Goal: Task Accomplishment & Management: Complete application form

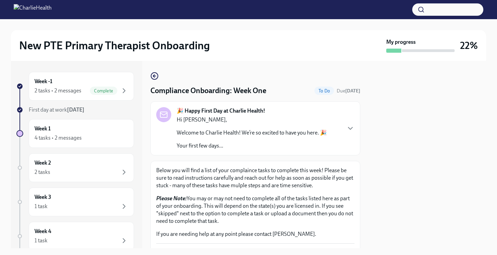
scroll to position [429, 0]
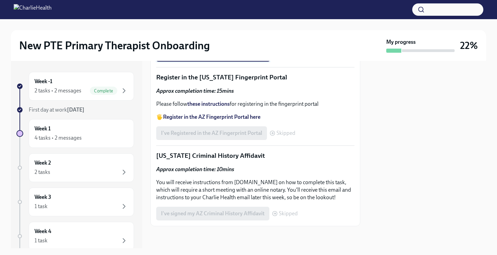
click at [243, 62] on label "Upload CPR/First Aid Training Certificate" at bounding box center [213, 55] width 114 height 14
click at [0, 0] on input "Upload CPR/First Aid Training Certificate" at bounding box center [0, 0] width 0 height 0
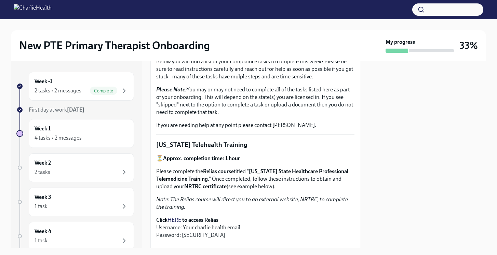
scroll to position [0, 0]
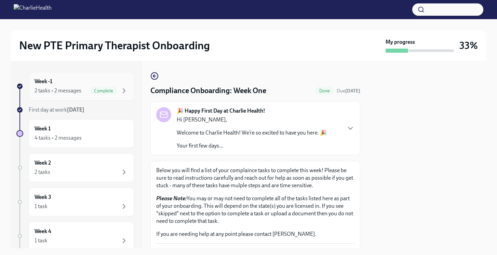
click at [114, 87] on div "Complete" at bounding box center [103, 90] width 27 height 8
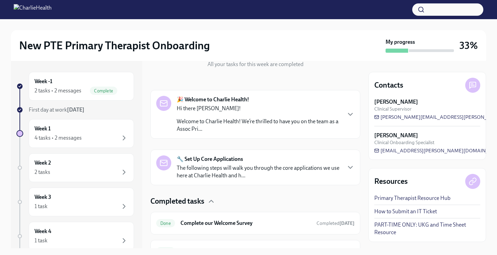
scroll to position [83, 0]
click at [307, 169] on p "The following steps will walk you through the core applications we use here at …" at bounding box center [259, 172] width 164 height 15
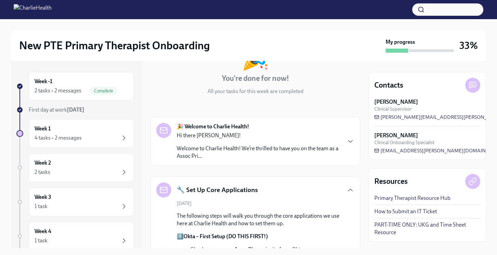
scroll to position [0, 0]
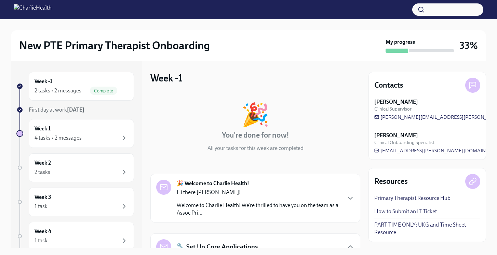
click at [319, 243] on div "🔧 Set Up Core Applications" at bounding box center [255, 246] width 198 height 15
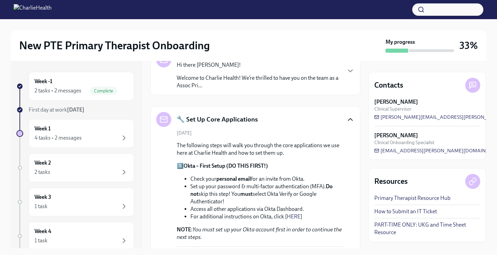
click at [349, 121] on icon "button" at bounding box center [350, 119] width 8 height 8
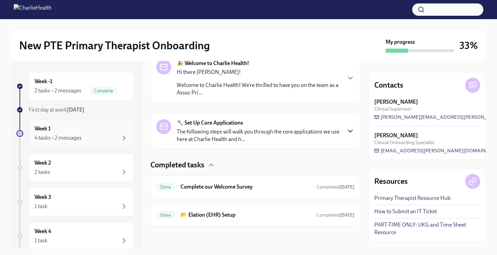
click at [118, 131] on div "Week 1 4 tasks • 2 messages" at bounding box center [82, 133] width 94 height 17
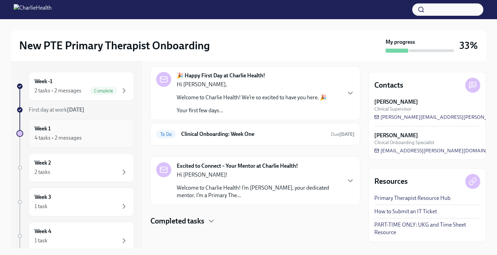
scroll to position [26, 0]
click at [204, 224] on h4 "Completed tasks" at bounding box center [177, 221] width 54 height 10
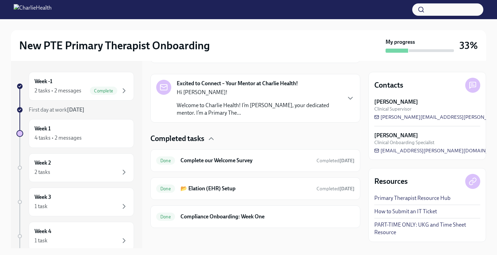
scroll to position [110, 0]
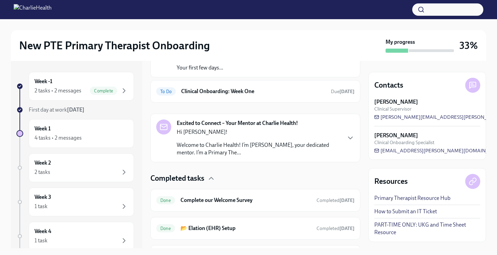
click at [199, 179] on h4 "Completed tasks" at bounding box center [177, 178] width 54 height 10
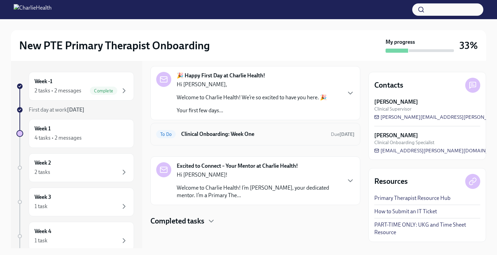
scroll to position [0, 0]
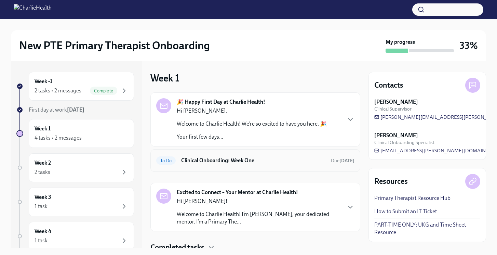
click at [215, 161] on h6 "Clinical Onboarding: Week One" at bounding box center [253, 161] width 144 height 8
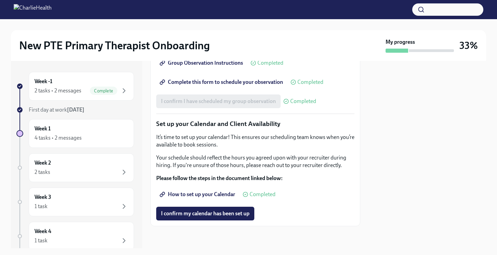
scroll to position [1084, 0]
